Goal: Complete application form

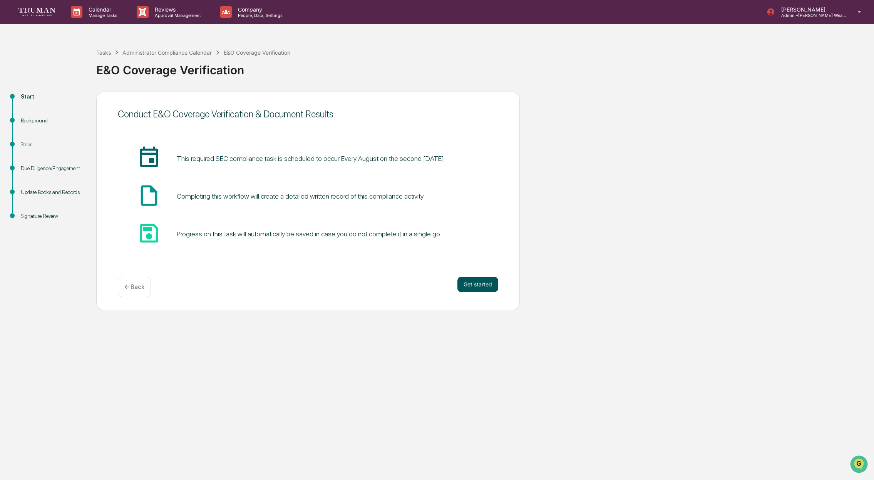
click at [474, 285] on button "Get started" at bounding box center [478, 284] width 41 height 15
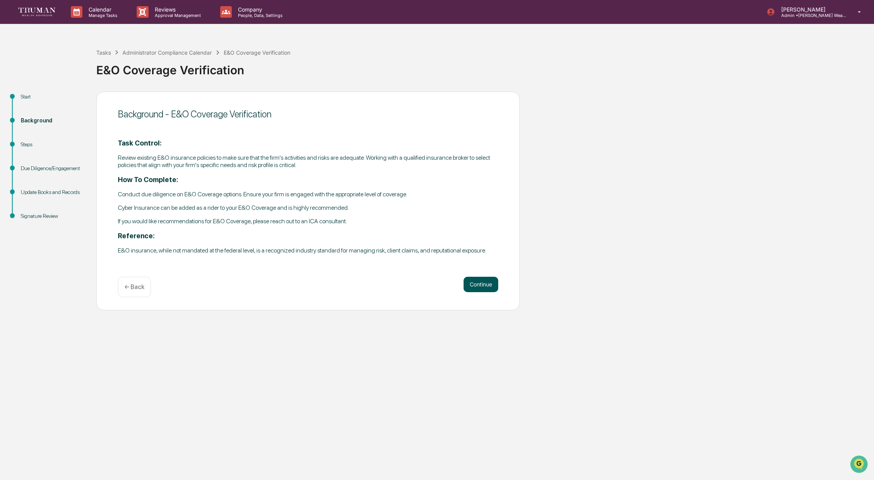
click at [481, 287] on button "Continue" at bounding box center [481, 284] width 35 height 15
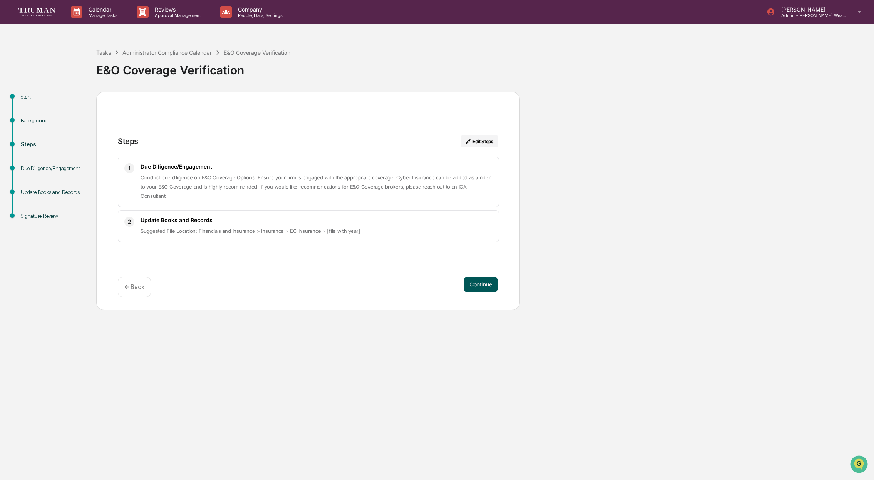
click at [485, 287] on button "Continue" at bounding box center [481, 284] width 35 height 15
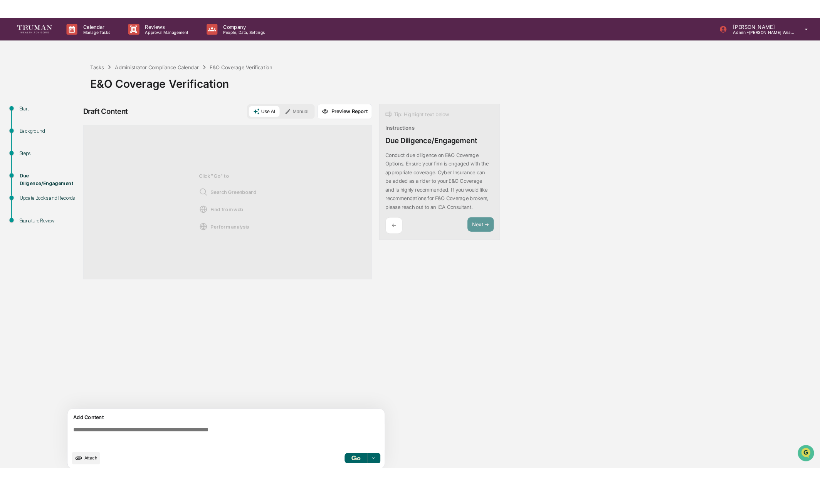
scroll to position [6, 0]
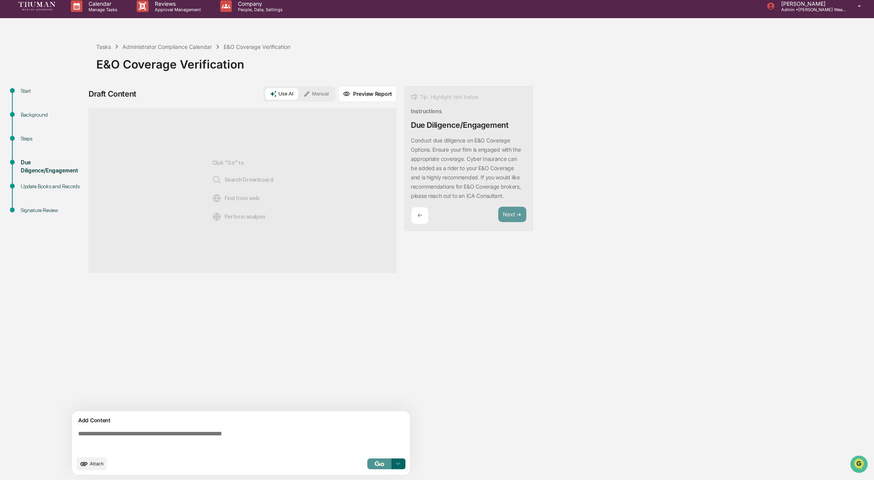
click at [381, 464] on img "button" at bounding box center [379, 463] width 9 height 5
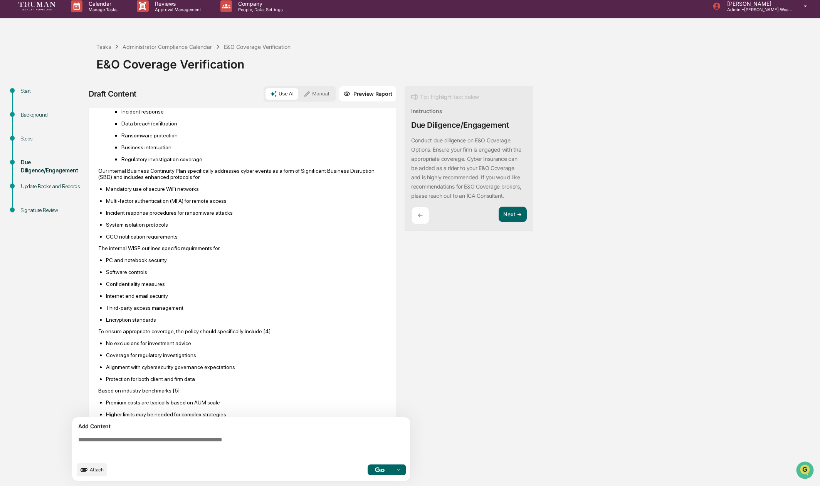
scroll to position [207, 0]
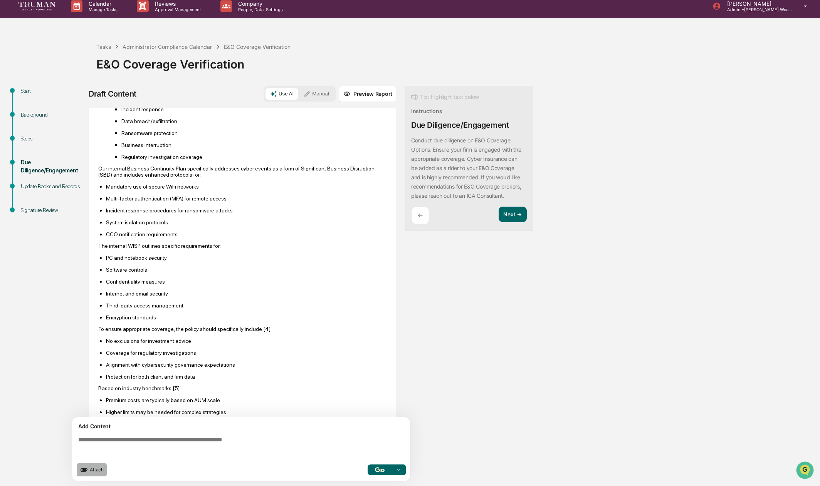
click at [88, 471] on icon "upload document" at bounding box center [84, 470] width 8 height 8
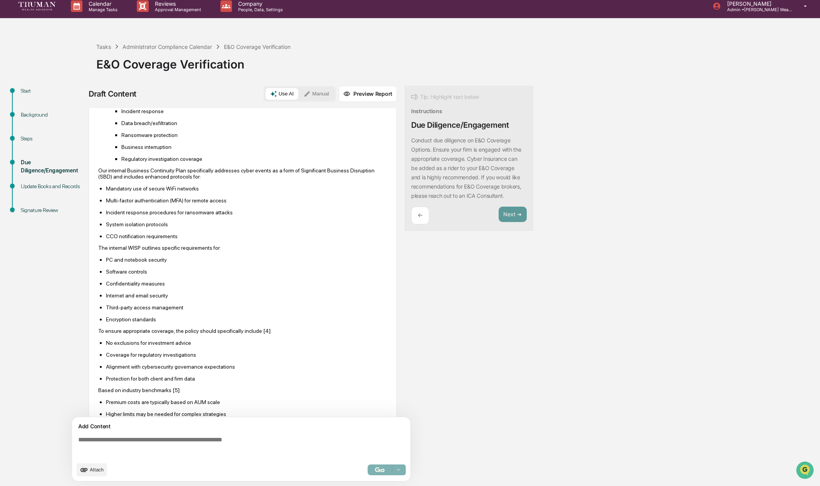
scroll to position [206, 0]
click at [91, 468] on span "Attach" at bounding box center [97, 470] width 14 height 6
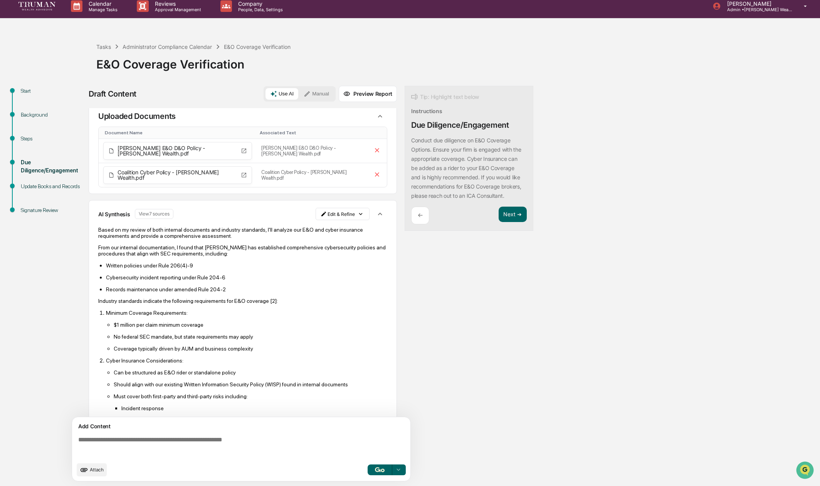
scroll to position [0, 0]
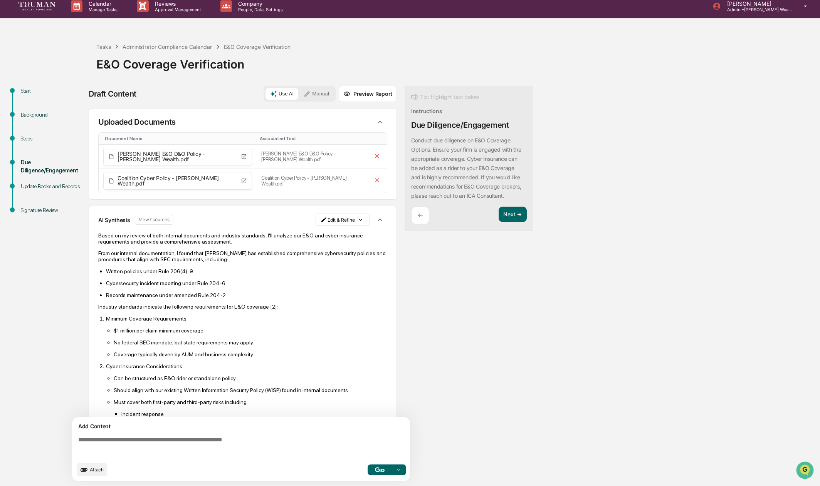
click at [176, 441] on textarea at bounding box center [242, 448] width 335 height 28
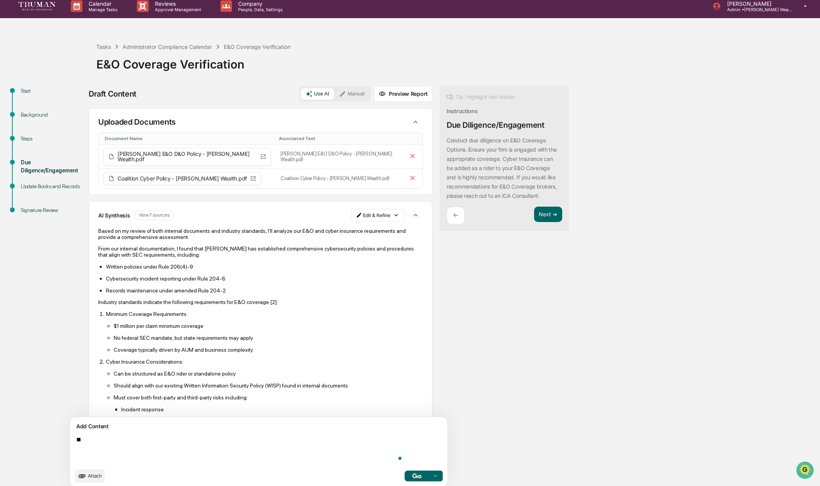
type textarea "*"
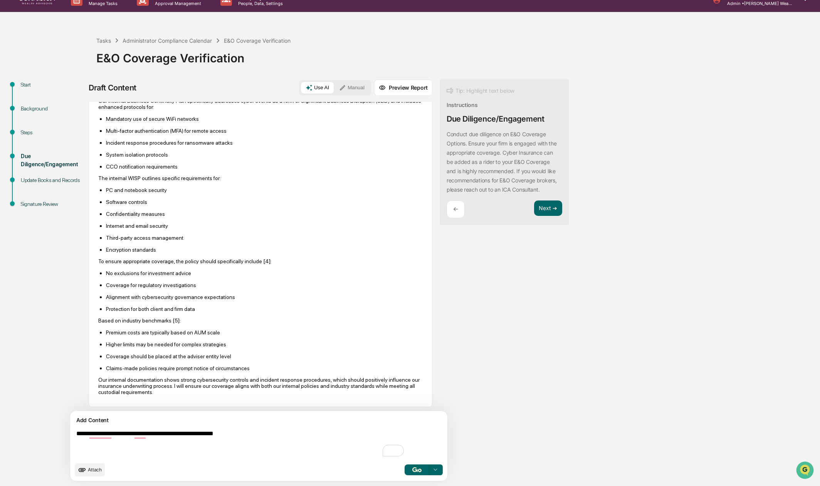
scroll to position [365, 0]
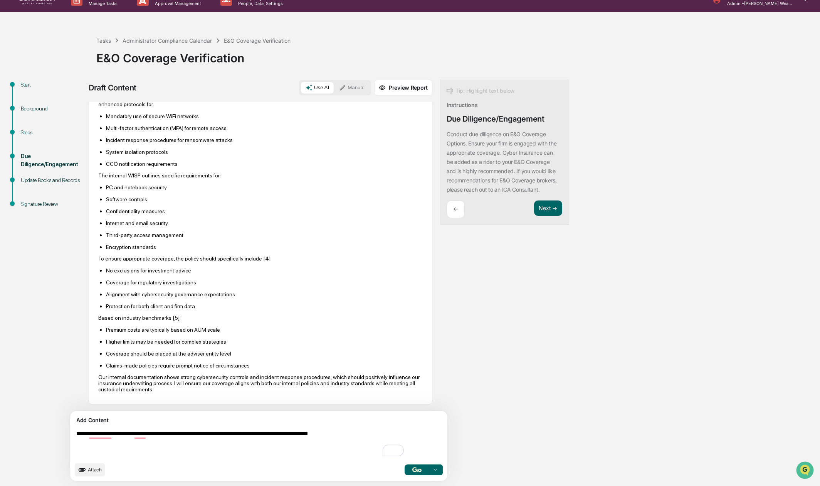
drag, startPoint x: 116, startPoint y: 434, endPoint x: 187, endPoint y: 429, distance: 71.4
click at [116, 434] on textarea "**********" at bounding box center [240, 444] width 335 height 34
type textarea "**********"
click at [412, 470] on img "button" at bounding box center [416, 470] width 9 height 5
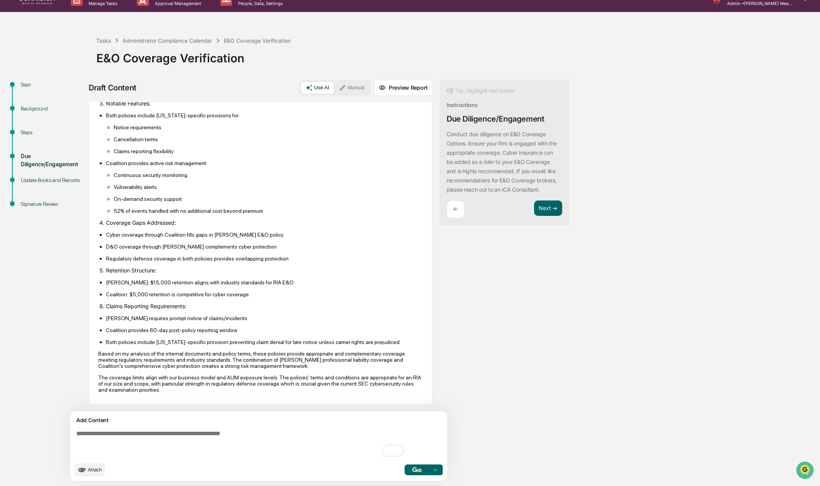
scroll to position [1111, 0]
click at [534, 209] on button "Next ➔" at bounding box center [548, 209] width 28 height 16
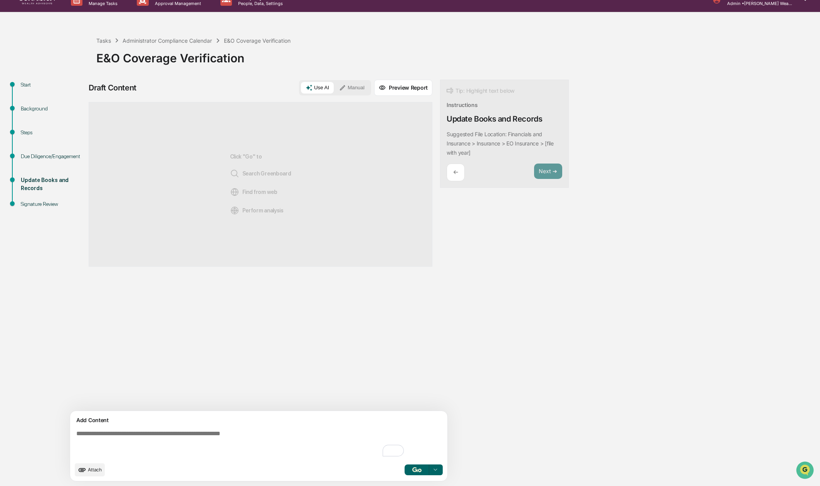
scroll to position [0, 0]
click at [412, 469] on img "button" at bounding box center [416, 470] width 9 height 5
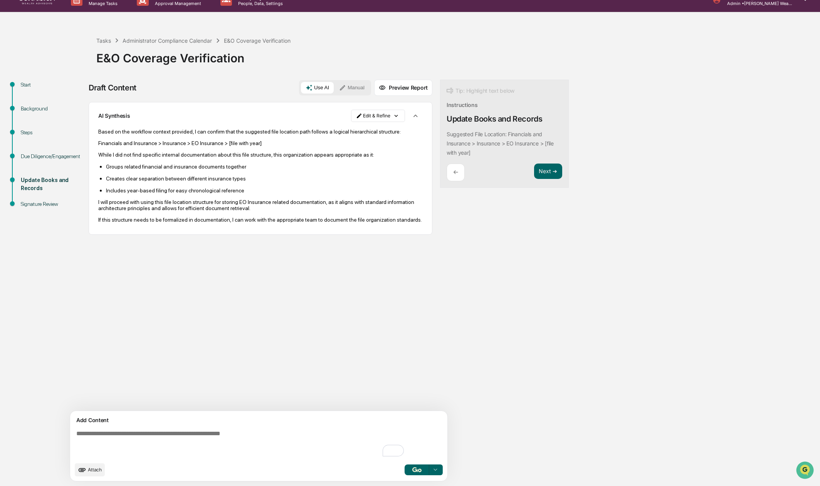
click at [244, 439] on textarea "To enrich screen reader interactions, please activate Accessibility in Grammarl…" at bounding box center [240, 444] width 335 height 34
type textarea "**********"
drag, startPoint x: 378, startPoint y: 470, endPoint x: 381, endPoint y: 468, distance: 4.0
click at [412, 470] on img "button" at bounding box center [416, 470] width 9 height 5
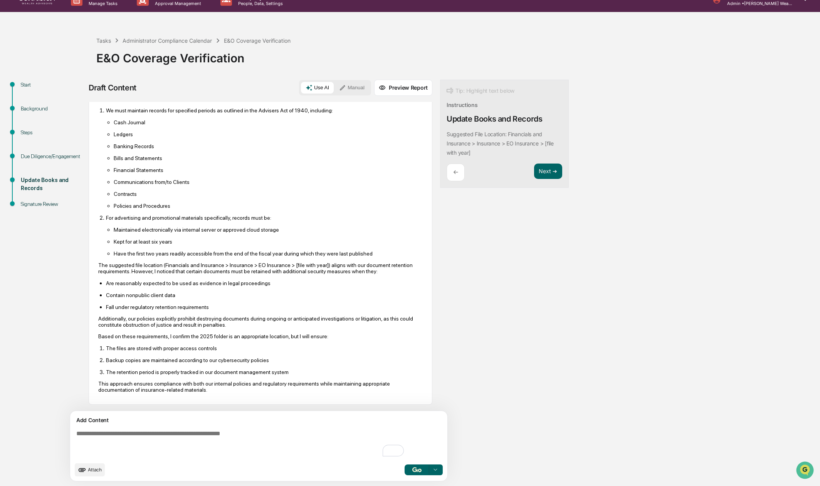
scroll to position [244, 0]
click at [534, 173] on button "Next ➔" at bounding box center [548, 172] width 28 height 16
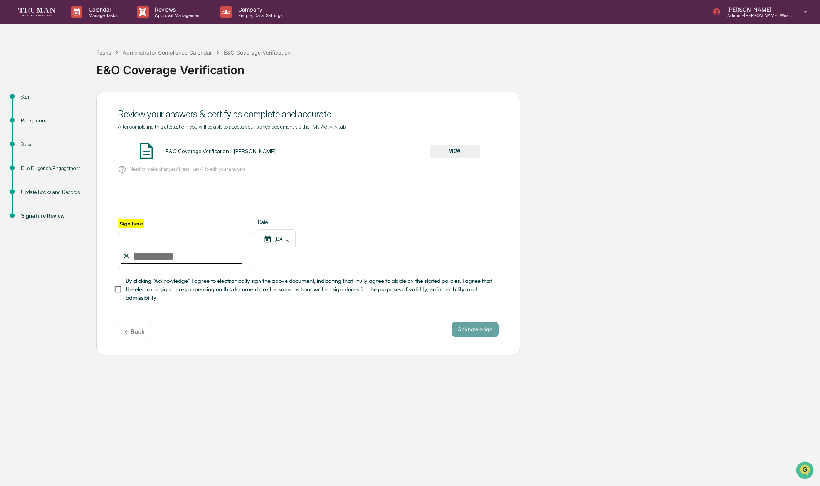
click at [167, 255] on input "Sign here" at bounding box center [185, 250] width 134 height 37
type input "**********"
click at [467, 328] on button "Acknowledge" at bounding box center [474, 329] width 47 height 15
click at [457, 151] on button "VIEW" at bounding box center [454, 151] width 50 height 13
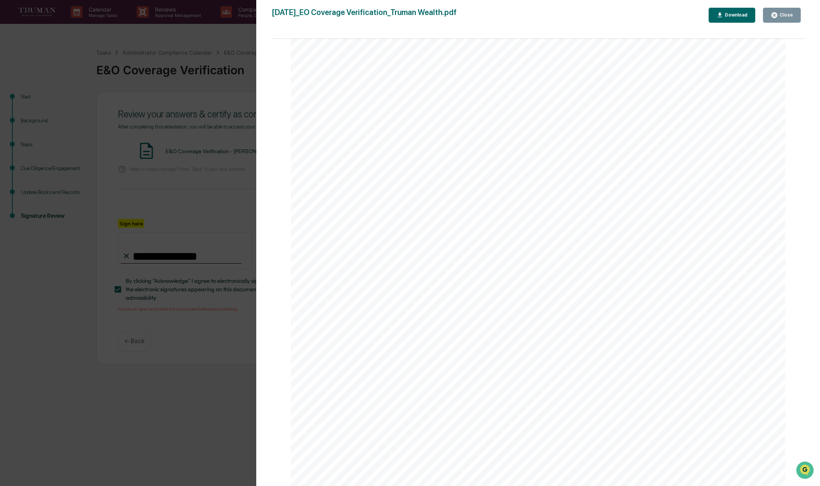
scroll to position [47, 0]
click at [728, 17] on div "Download" at bounding box center [735, 14] width 24 height 5
click at [789, 14] on div "Close" at bounding box center [785, 14] width 15 height 5
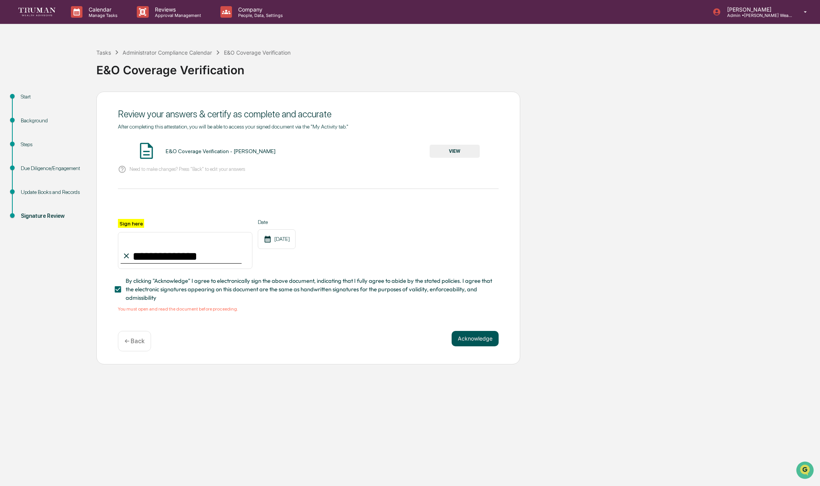
click at [478, 339] on button "Acknowledge" at bounding box center [474, 338] width 47 height 15
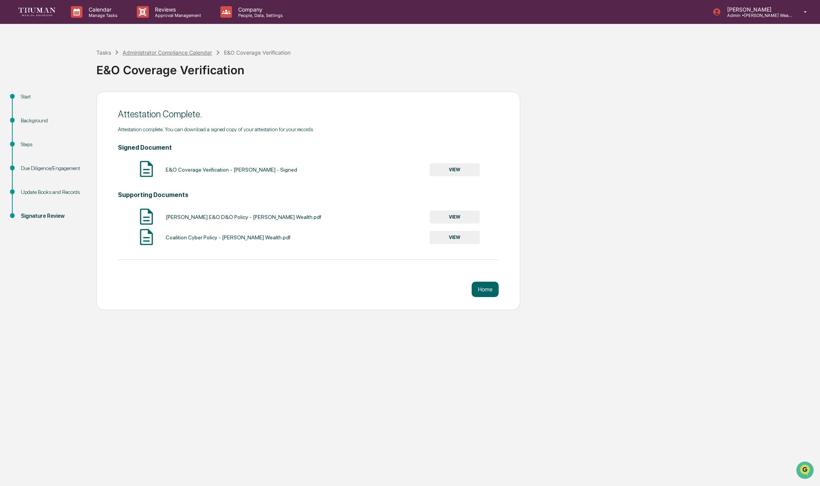
click at [142, 52] on div "Administrator Compliance Calendar" at bounding box center [166, 52] width 89 height 7
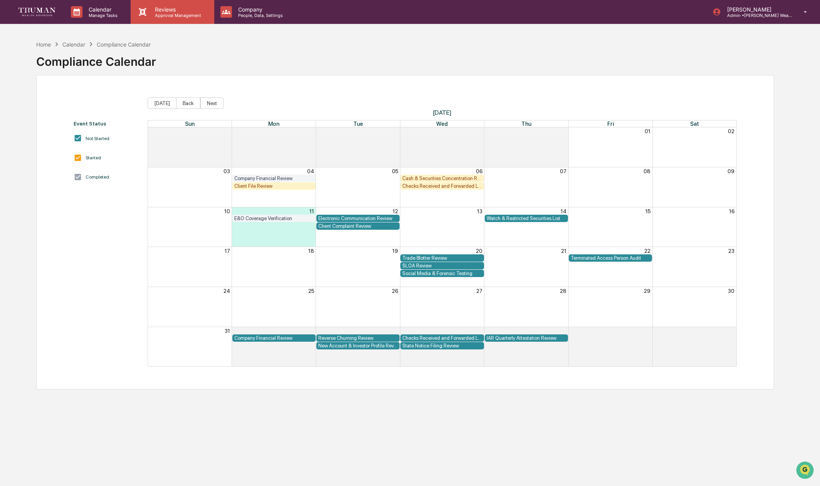
click at [176, 14] on p "Approval Management" at bounding box center [177, 15] width 56 height 5
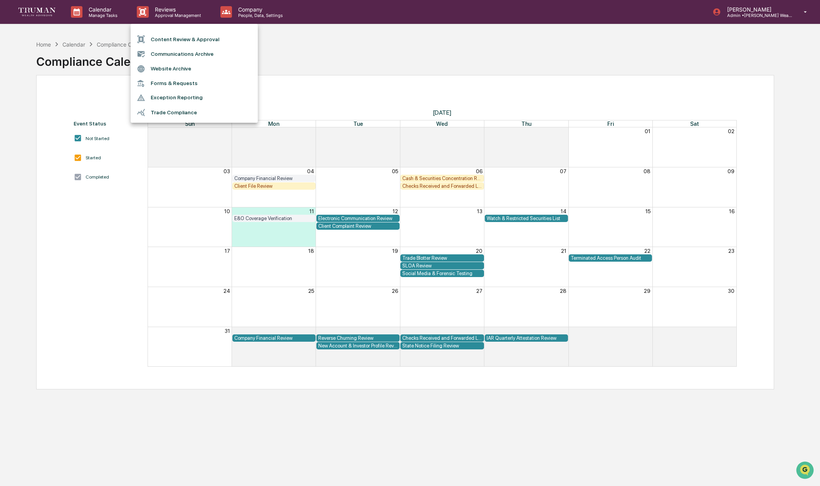
drag, startPoint x: 92, startPoint y: 73, endPoint x: 81, endPoint y: 53, distance: 22.4
click at [92, 72] on div at bounding box center [410, 243] width 820 height 486
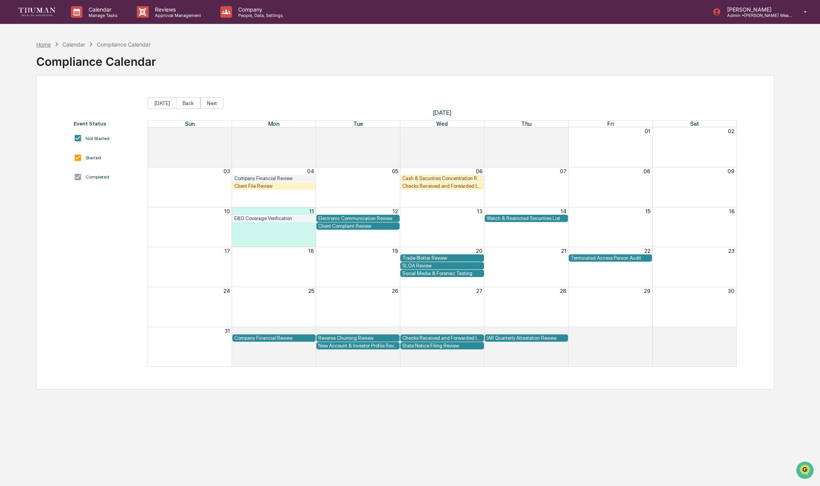
click at [44, 46] on div "Home" at bounding box center [43, 44] width 15 height 7
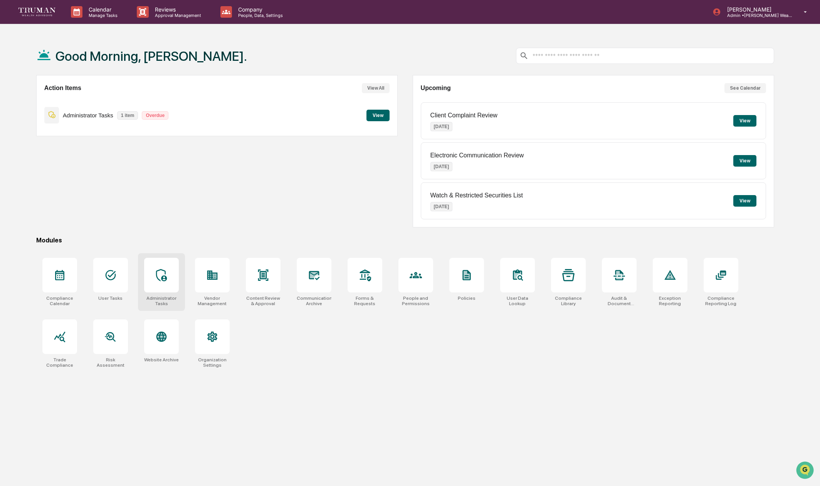
click at [165, 270] on icon at bounding box center [161, 275] width 12 height 12
